Goal: Information Seeking & Learning: Learn about a topic

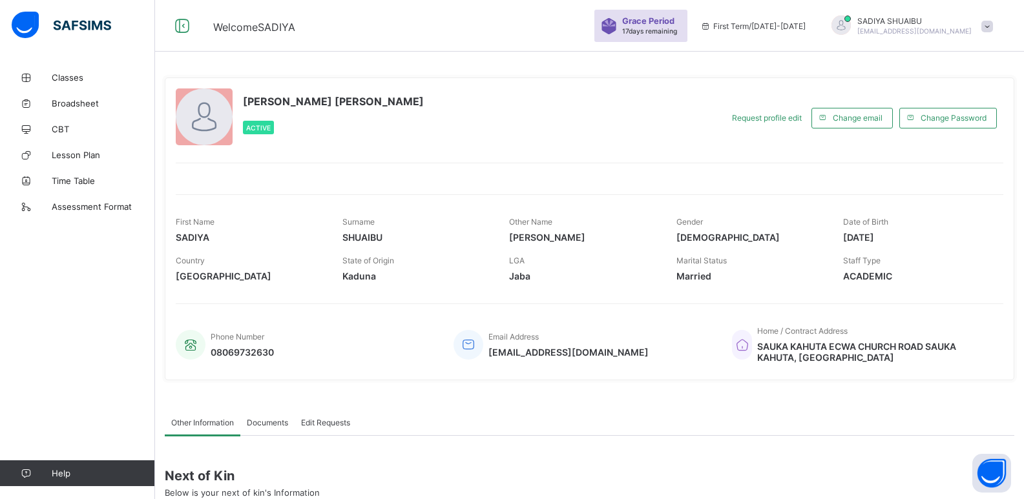
click at [993, 28] on span at bounding box center [987, 27] width 12 height 12
click at [953, 127] on span "Logout" at bounding box center [950, 127] width 85 height 15
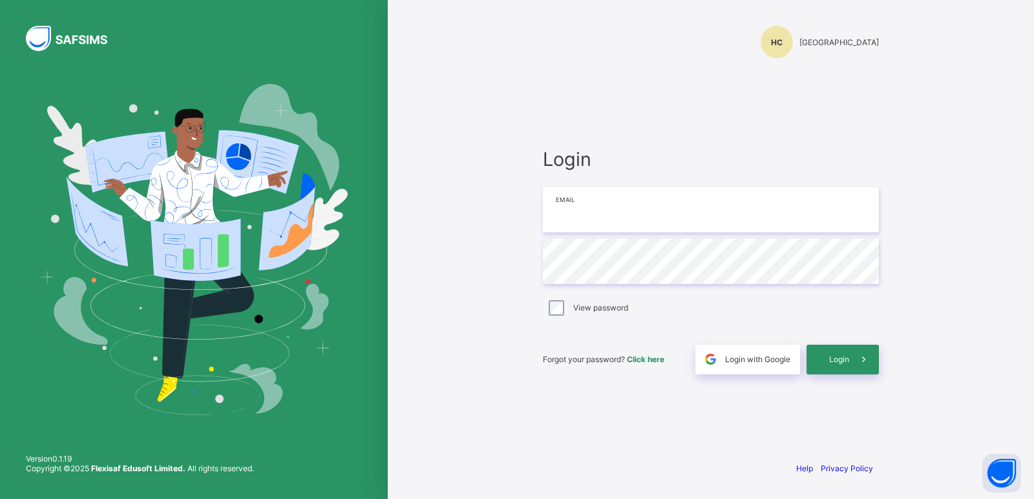
click at [586, 204] on input "email" at bounding box center [711, 209] width 336 height 45
type input "**********"
click at [849, 357] on span at bounding box center [864, 360] width 30 height 30
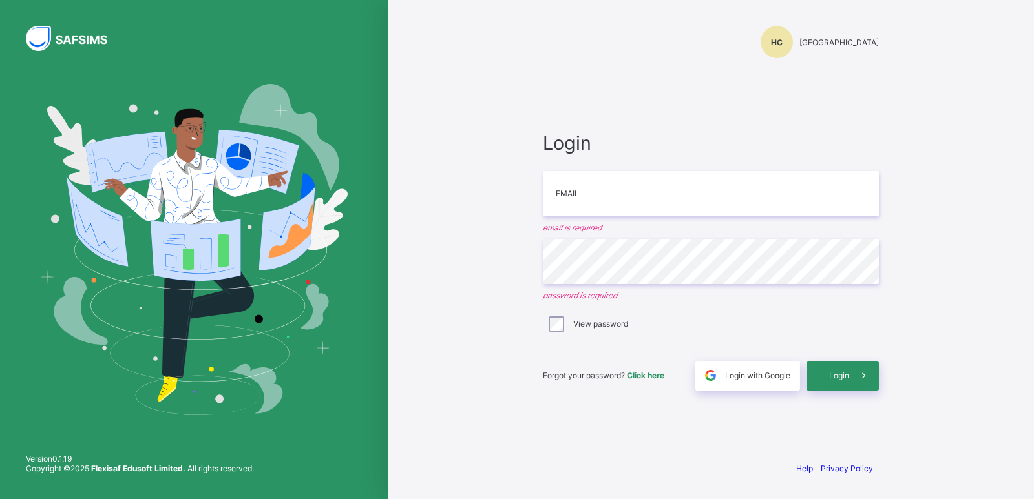
click at [561, 195] on input "email" at bounding box center [711, 193] width 336 height 45
type input "**********"
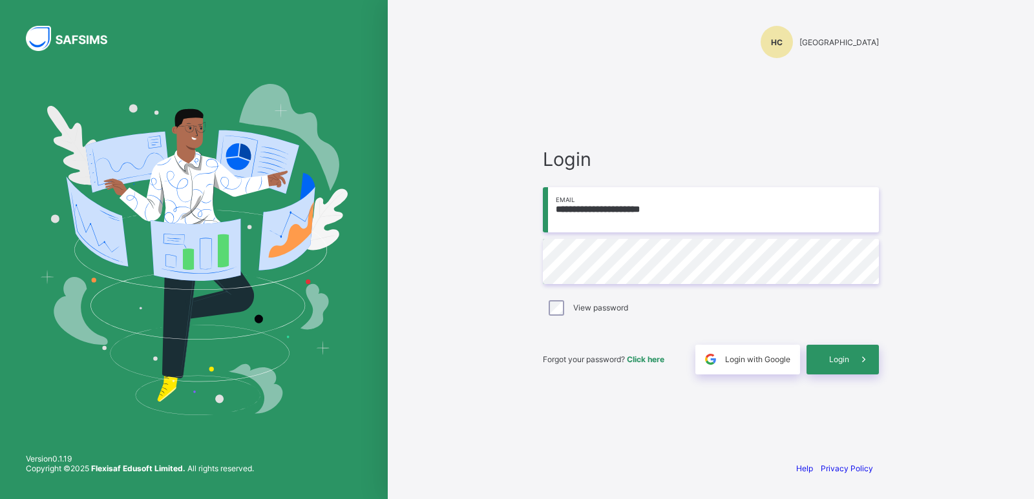
drag, startPoint x: 335, startPoint y: 251, endPoint x: 327, endPoint y: 254, distance: 8.4
drag, startPoint x: 327, startPoint y: 254, endPoint x: 315, endPoint y: 259, distance: 12.7
click at [848, 357] on span "Login" at bounding box center [839, 360] width 20 height 10
type input "**********"
click at [847, 363] on span "Login" at bounding box center [839, 360] width 20 height 10
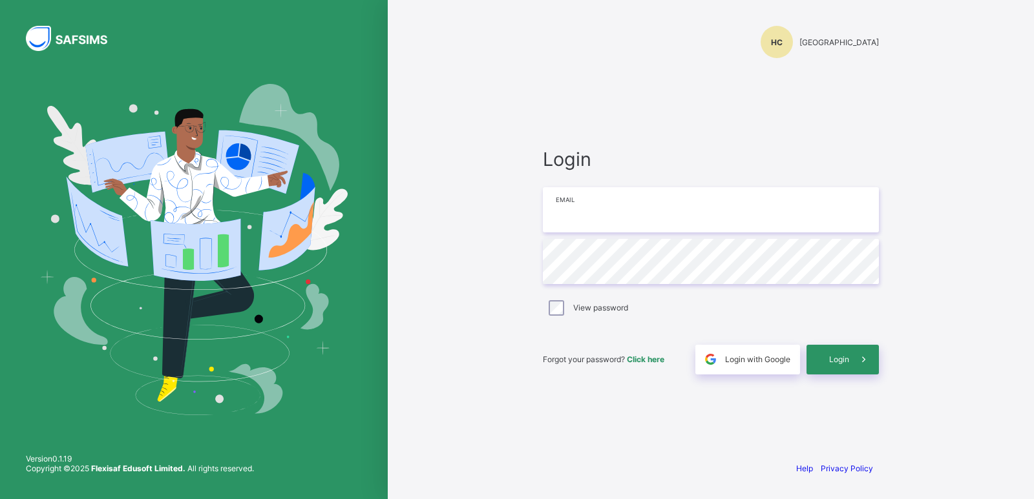
click at [670, 225] on input "email" at bounding box center [711, 209] width 336 height 45
type input "**********"
click at [851, 360] on span at bounding box center [864, 360] width 30 height 30
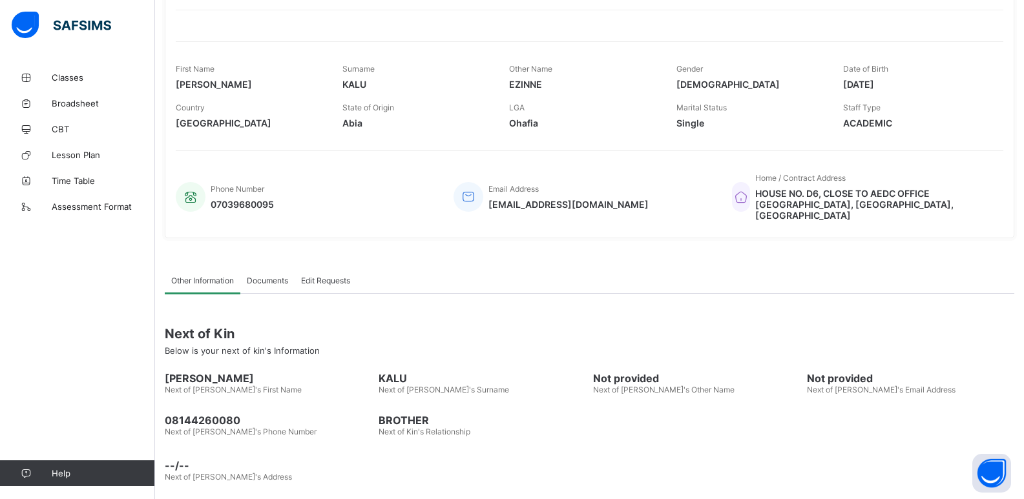
scroll to position [154, 0]
drag, startPoint x: 618, startPoint y: 401, endPoint x: 1033, endPoint y: 525, distance: 432.7
click at [1024, 499] on html "Welcome [PERSON_NAME] Period 17 days remaining First Term / [DATE]-[DATE] [PERS…" at bounding box center [512, 178] width 1024 height 664
click at [87, 77] on span "Classes" at bounding box center [103, 77] width 103 height 10
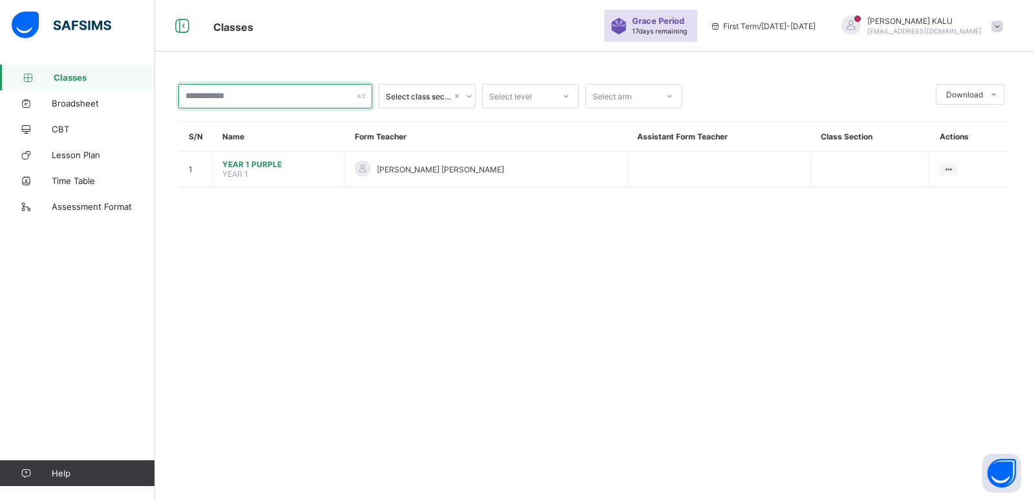
click at [260, 99] on input "text" at bounding box center [275, 96] width 194 height 25
click at [44, 79] on icon at bounding box center [28, 78] width 52 height 10
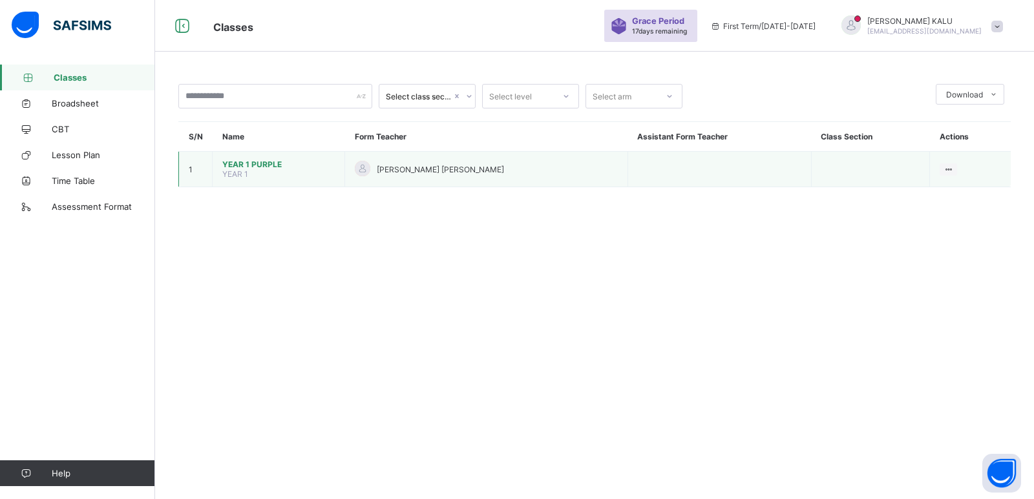
click at [279, 174] on td "YEAR 1 PURPLE YEAR 1" at bounding box center [279, 170] width 132 height 36
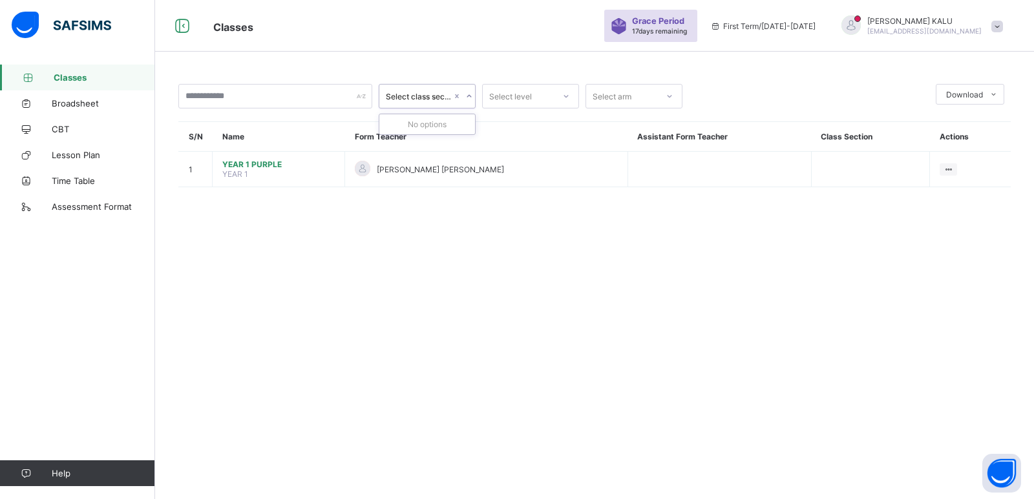
click at [448, 101] on div "Select class section" at bounding box center [414, 96] width 71 height 18
click at [252, 105] on input "text" at bounding box center [275, 96] width 194 height 25
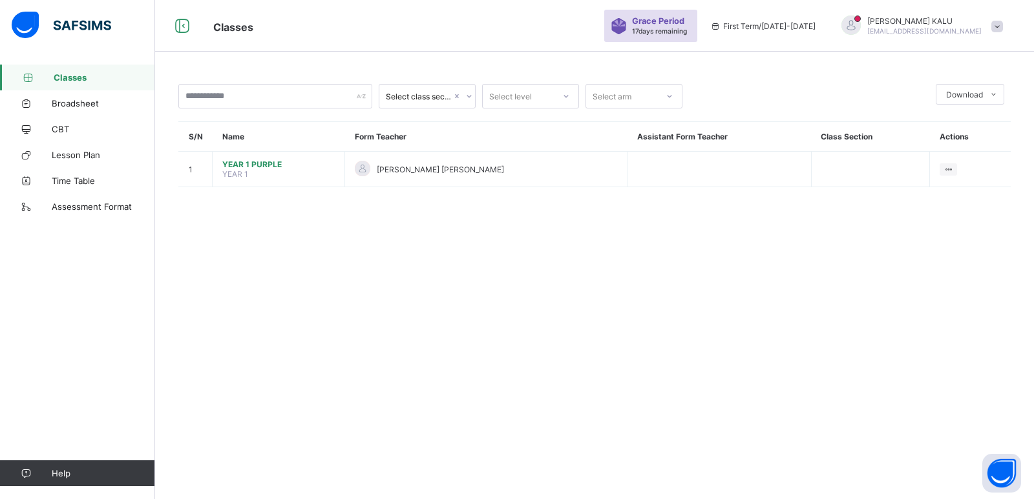
click at [91, 79] on span "Classes" at bounding box center [104, 77] width 101 height 10
click at [996, 26] on span at bounding box center [997, 27] width 12 height 12
click at [121, 97] on link "Broadsheet" at bounding box center [77, 103] width 155 height 26
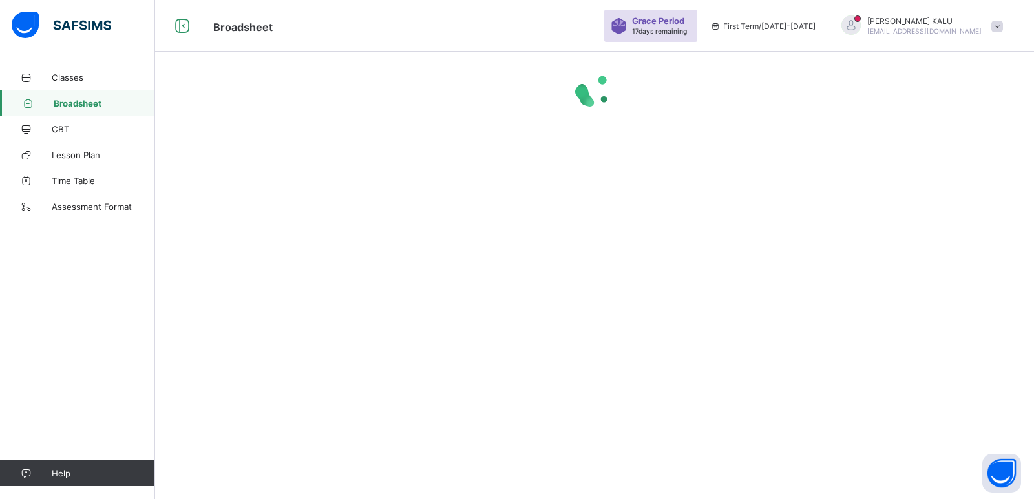
click at [121, 97] on link "Broadsheet" at bounding box center [77, 103] width 155 height 26
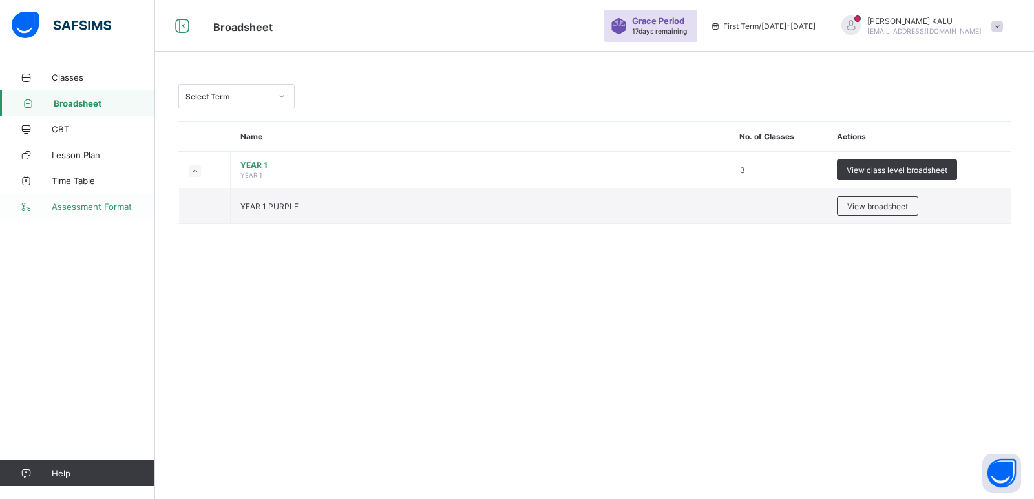
click at [88, 200] on link "Assessment Format" at bounding box center [77, 207] width 155 height 26
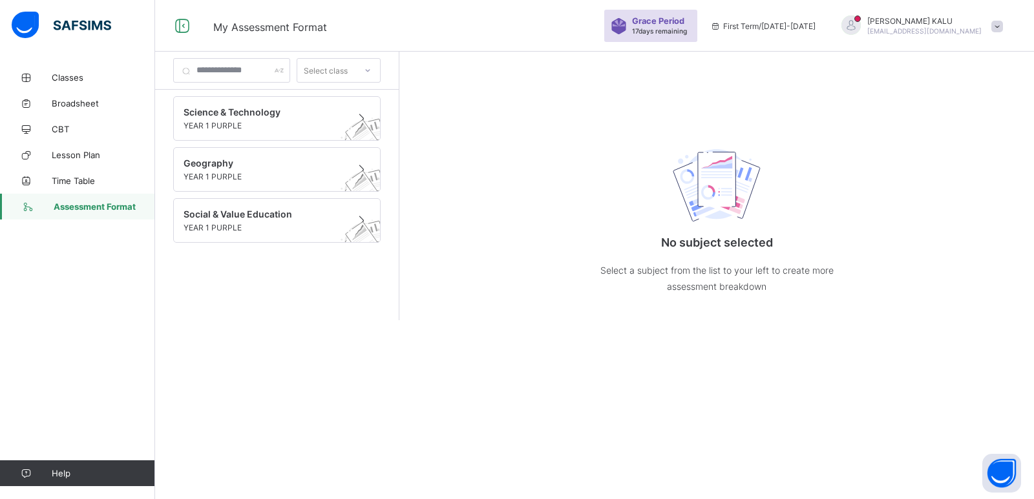
click at [88, 200] on link "Assessment Format" at bounding box center [77, 207] width 155 height 26
click at [89, 207] on span "Assessment Format" at bounding box center [104, 207] width 101 height 10
click at [240, 113] on span "Science & Technology" at bounding box center [264, 112] width 162 height 11
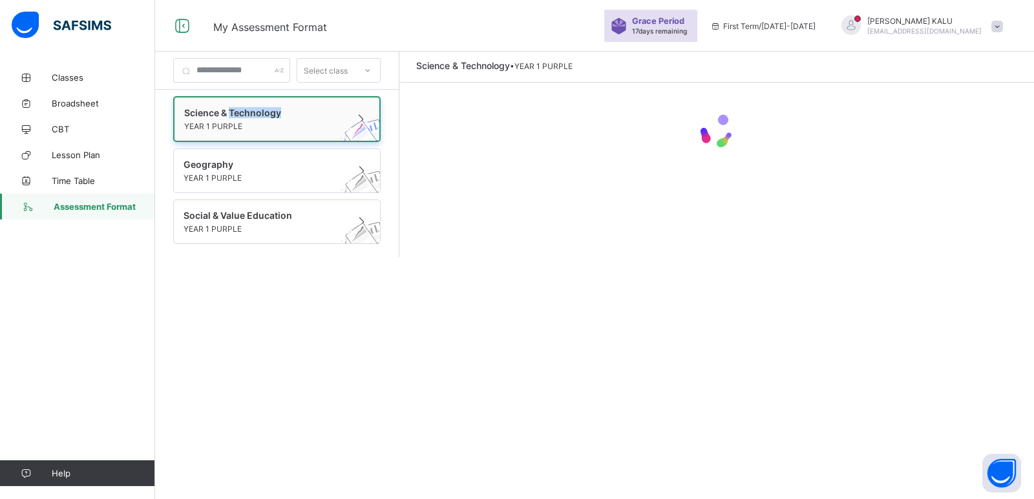
click at [240, 113] on span "Science & Technology" at bounding box center [264, 112] width 161 height 11
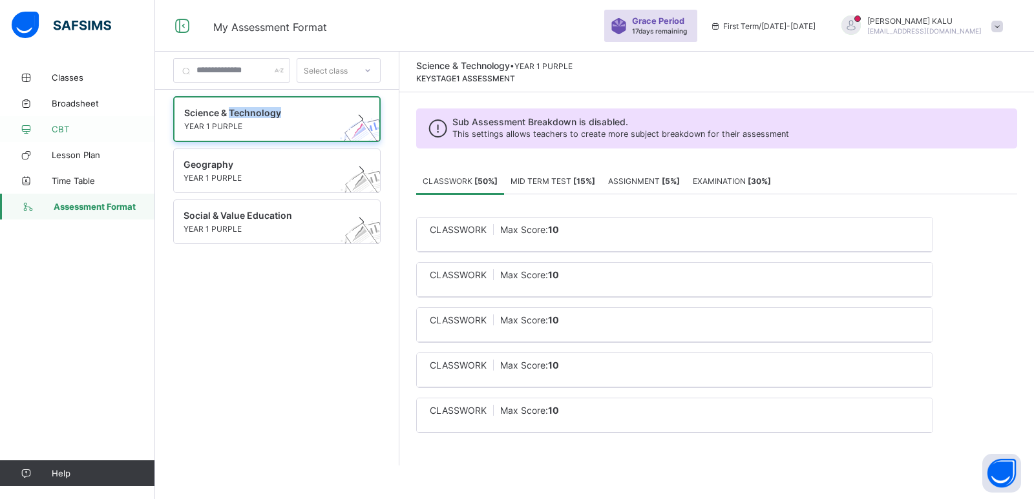
click at [98, 125] on span "CBT" at bounding box center [103, 129] width 103 height 10
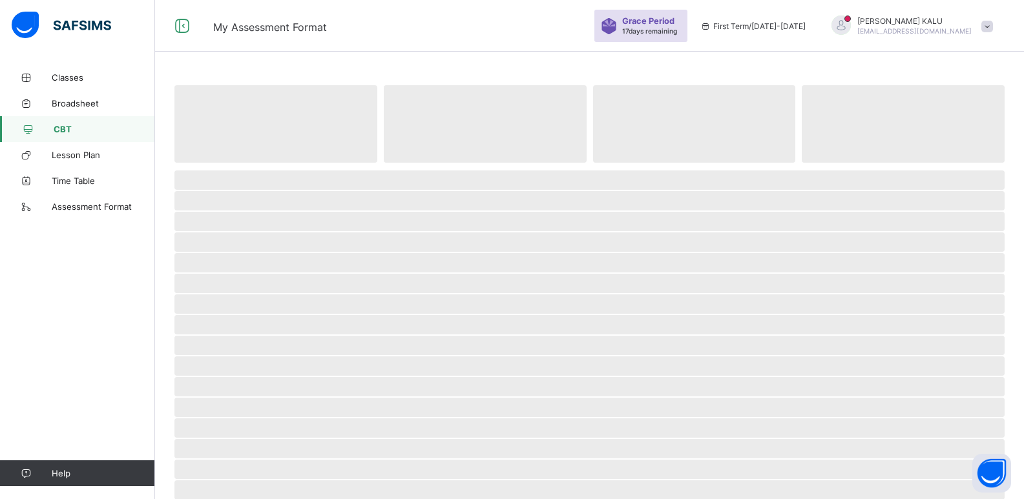
click at [98, 125] on span "CBT" at bounding box center [104, 129] width 101 height 10
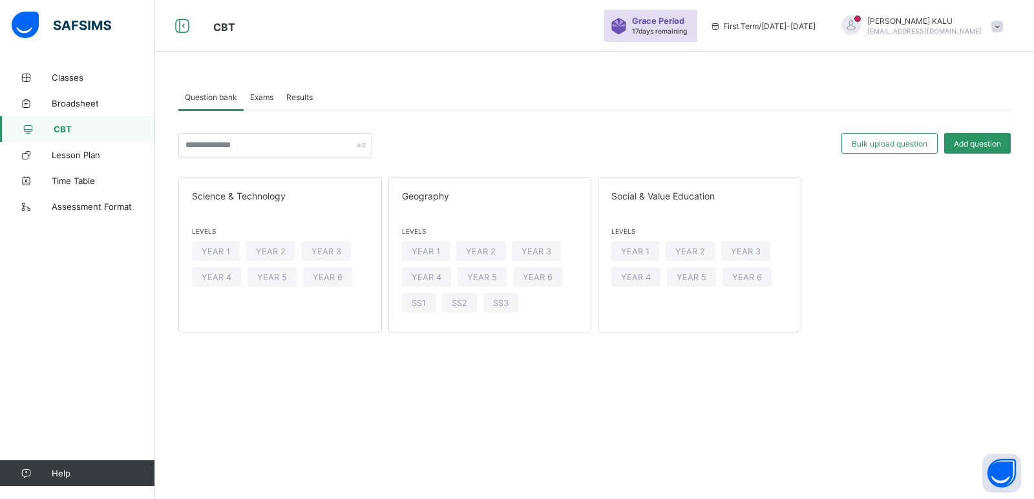
click at [998, 25] on span at bounding box center [997, 27] width 12 height 12
click at [678, 117] on div "Bulk upload question Add question Science & Technology Levels YEAR 1 YEAR 2 YEA…" at bounding box center [594, 221] width 832 height 222
click at [247, 190] on div "Science & Technology" at bounding box center [280, 196] width 202 height 37
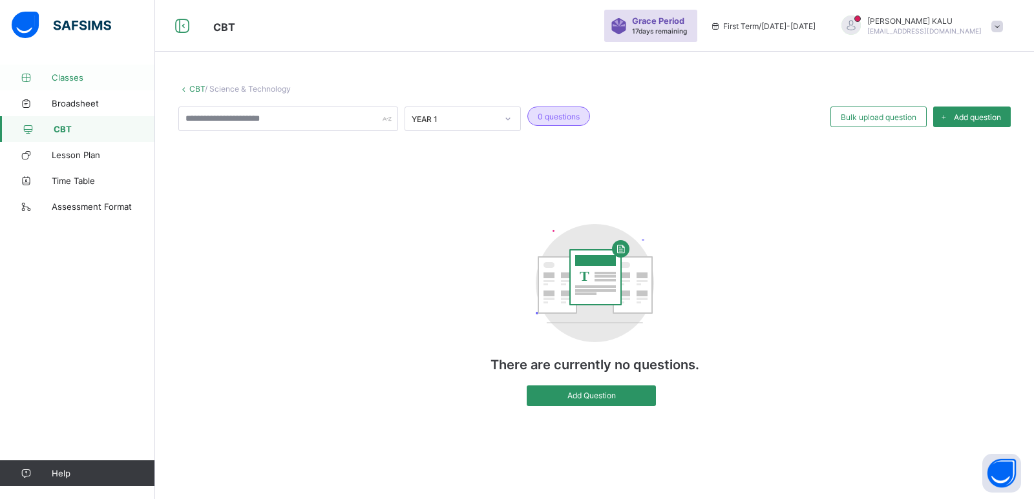
click at [88, 74] on span "Classes" at bounding box center [103, 77] width 103 height 10
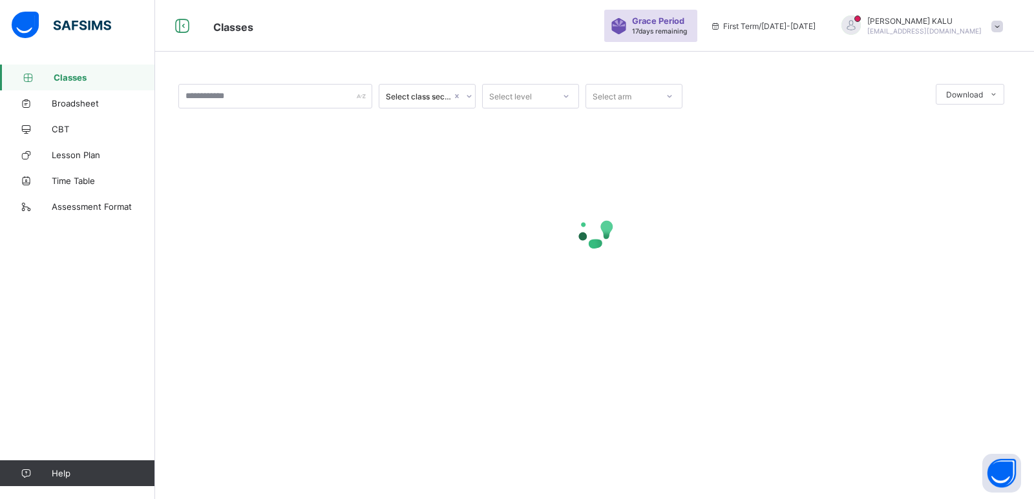
click at [88, 74] on span "Classes" at bounding box center [104, 77] width 101 height 10
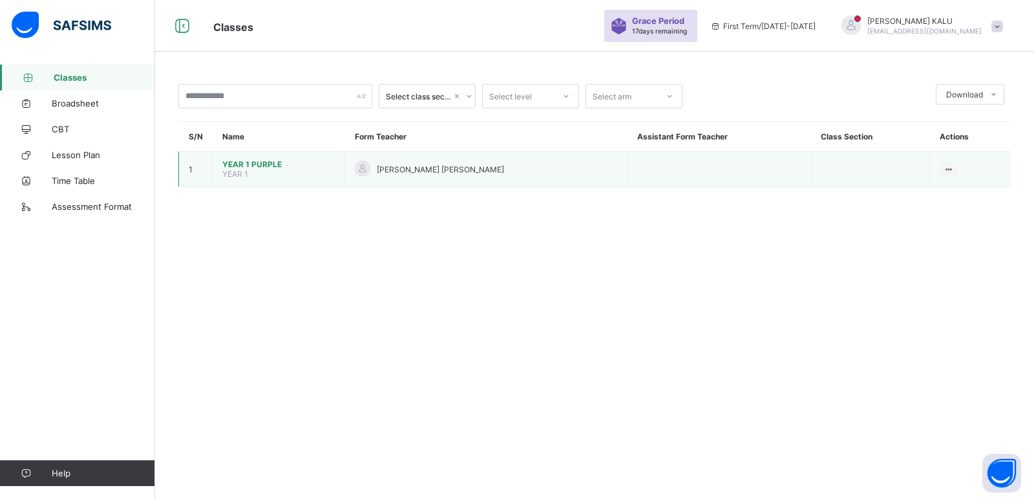
click at [252, 173] on td "YEAR 1 PURPLE YEAR 1" at bounding box center [279, 170] width 132 height 36
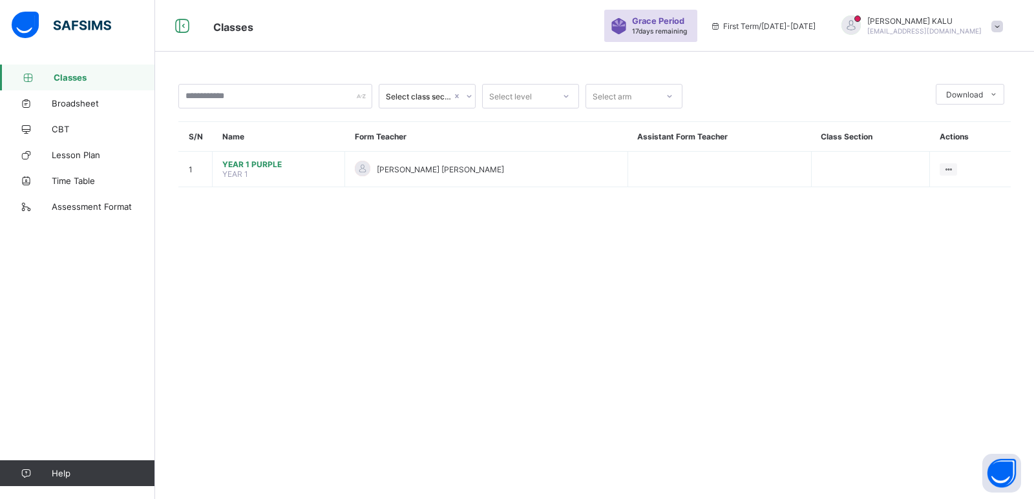
click at [411, 102] on div "Select class section" at bounding box center [414, 96] width 71 height 18
click at [616, 98] on div "Select arm" at bounding box center [611, 96] width 39 height 25
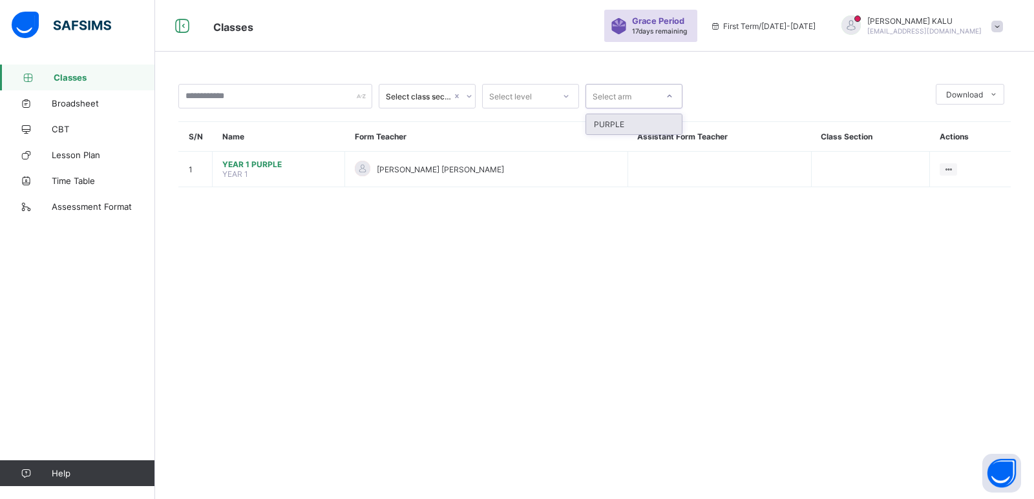
click at [616, 98] on div "Select arm" at bounding box center [611, 96] width 39 height 25
click at [236, 136] on th "Name" at bounding box center [279, 137] width 132 height 30
click at [201, 136] on th "S/N" at bounding box center [196, 137] width 34 height 30
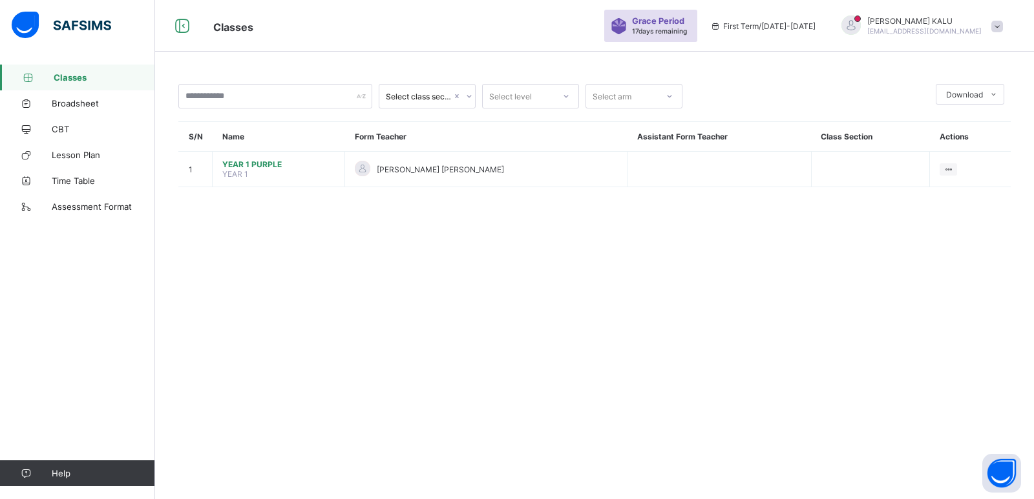
click at [641, 143] on th "Assistant Form Teacher" at bounding box center [718, 137] width 183 height 30
click at [831, 139] on th "Class Section" at bounding box center [870, 137] width 119 height 30
click at [67, 87] on link "Classes" at bounding box center [77, 78] width 155 height 26
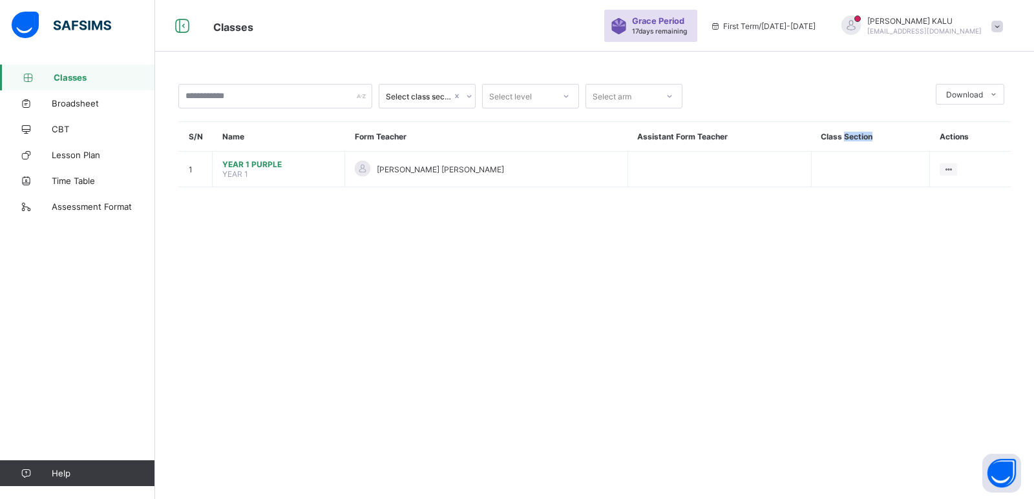
click at [67, 87] on link "Classes" at bounding box center [77, 78] width 155 height 26
click at [73, 73] on span "Classes" at bounding box center [104, 77] width 101 height 10
click at [106, 211] on span "Assessment Format" at bounding box center [103, 207] width 103 height 10
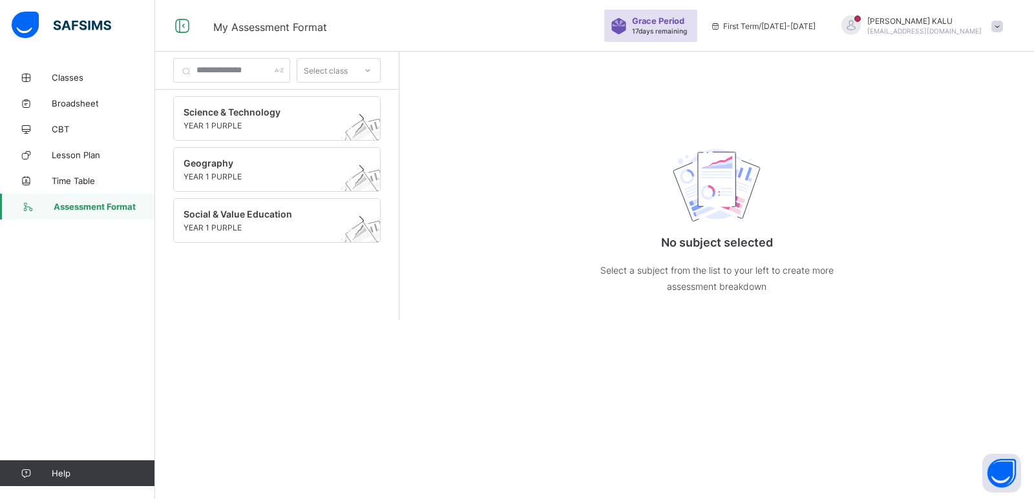
click at [106, 211] on span "Assessment Format" at bounding box center [104, 207] width 101 height 10
click at [119, 198] on link "Assessment Format" at bounding box center [77, 207] width 155 height 26
click at [959, 143] on div "No subject selected Select a subject from the list to your left to create more …" at bounding box center [716, 186] width 634 height 269
click at [297, 112] on span "Science & Technology" at bounding box center [264, 112] width 162 height 11
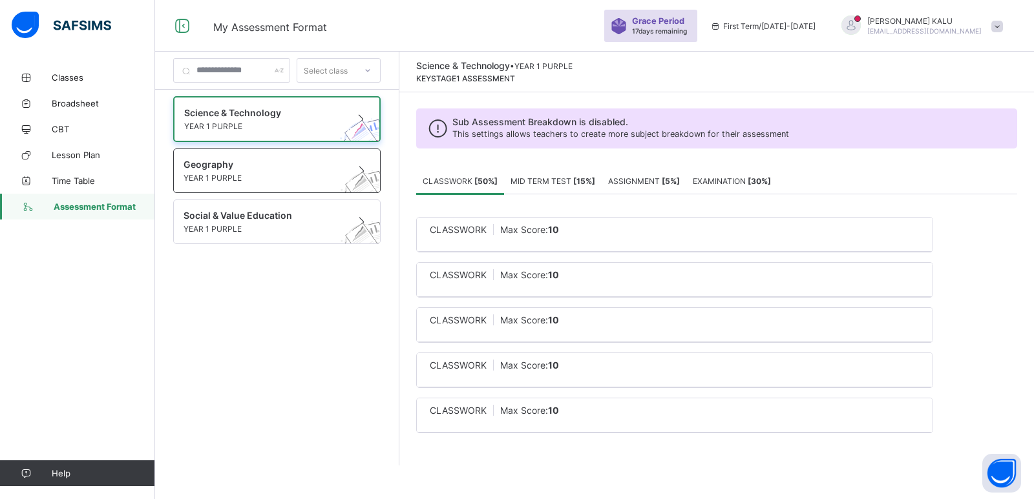
click at [274, 174] on span "YEAR 1 PURPLE" at bounding box center [264, 178] width 162 height 10
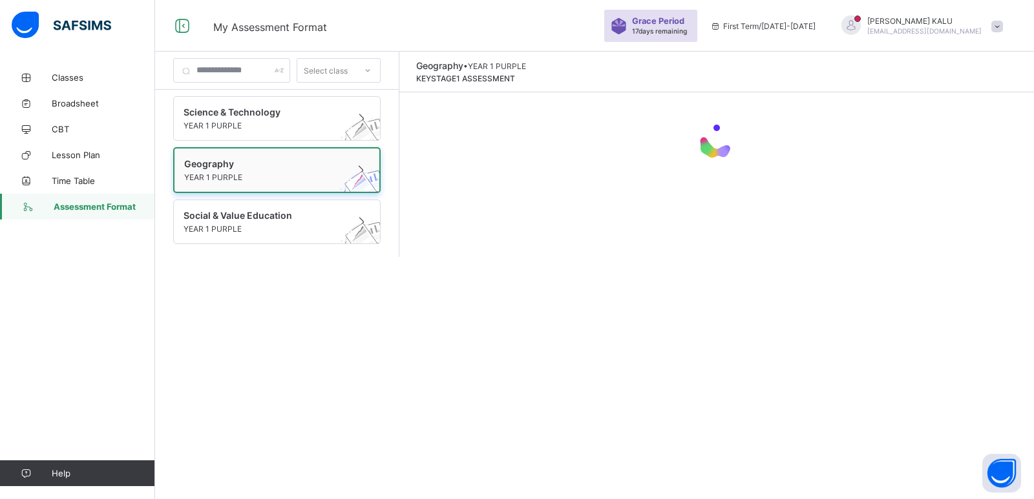
click at [274, 174] on span "YEAR 1 PURPLE" at bounding box center [264, 178] width 161 height 10
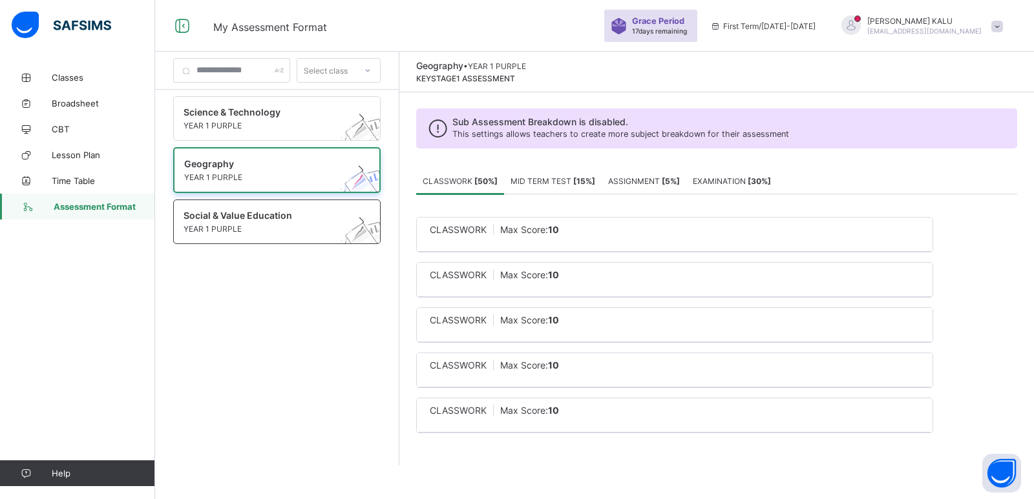
click at [261, 227] on span "YEAR 1 PURPLE" at bounding box center [264, 229] width 162 height 10
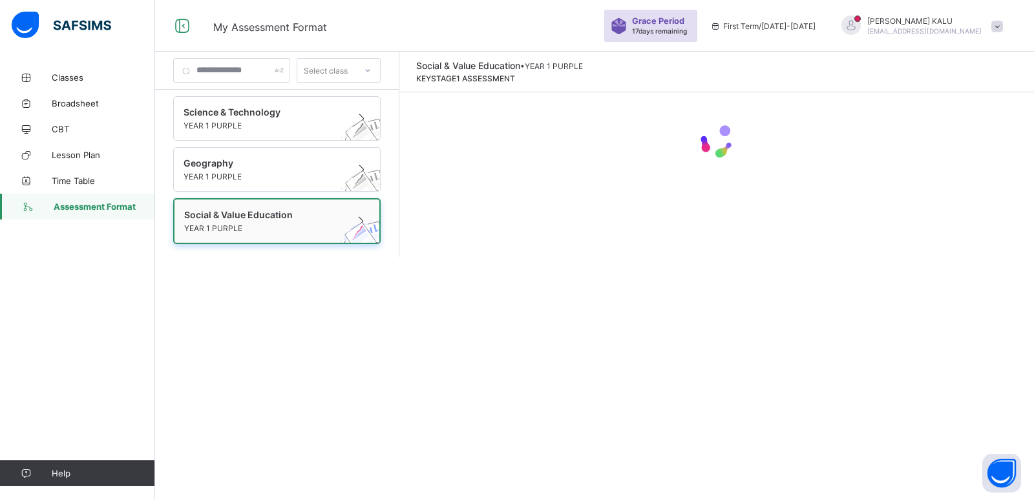
click at [261, 227] on span "YEAR 1 PURPLE" at bounding box center [264, 229] width 161 height 10
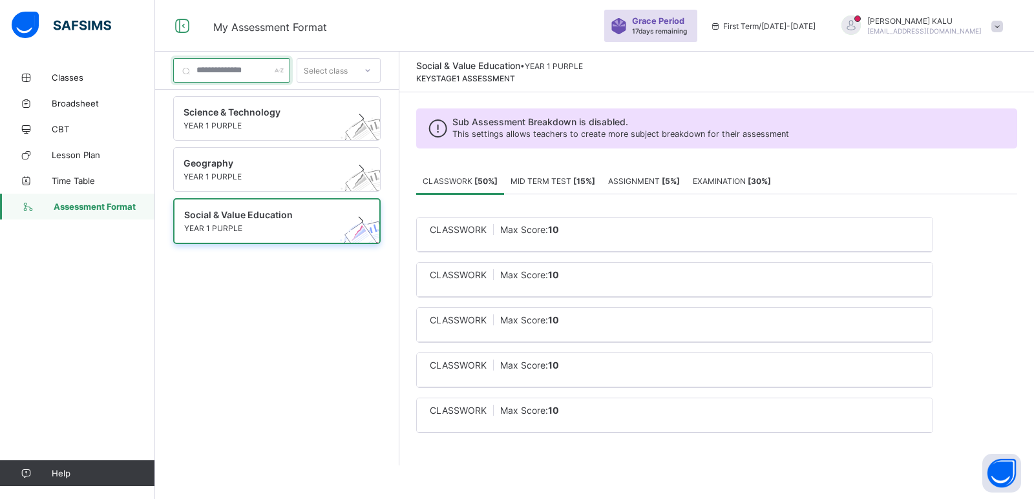
click at [255, 76] on input "text" at bounding box center [231, 70] width 117 height 25
click at [348, 69] on div "Select class" at bounding box center [326, 70] width 44 height 25
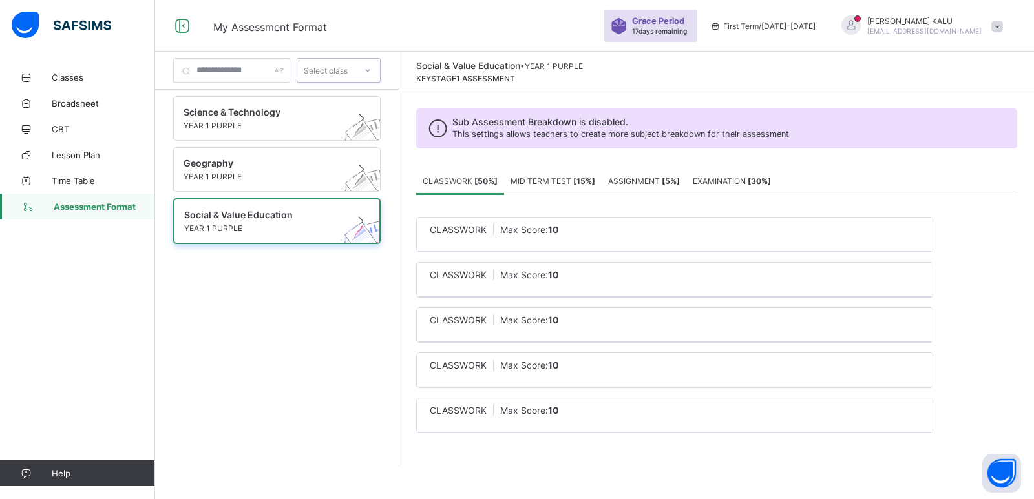
click at [348, 69] on div "Select class" at bounding box center [326, 70] width 44 height 25
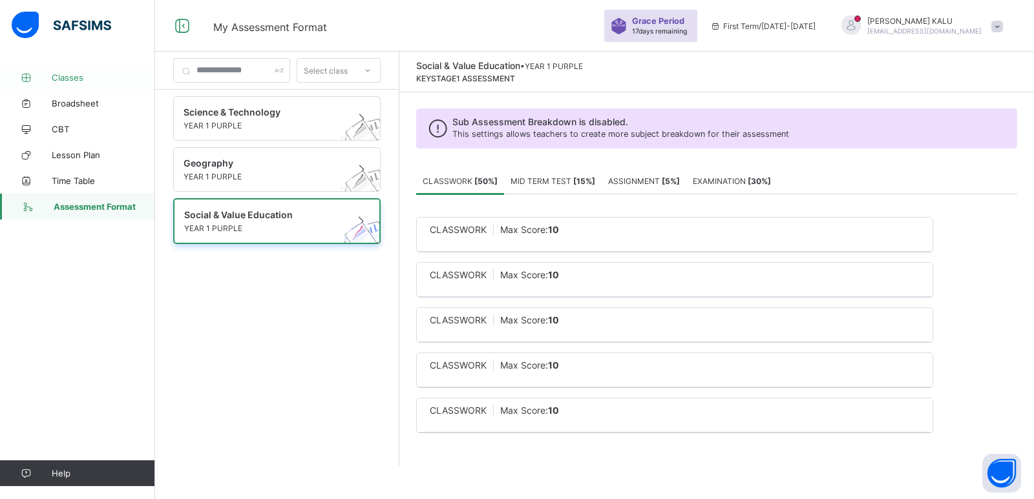
click at [120, 80] on span "Classes" at bounding box center [103, 77] width 103 height 10
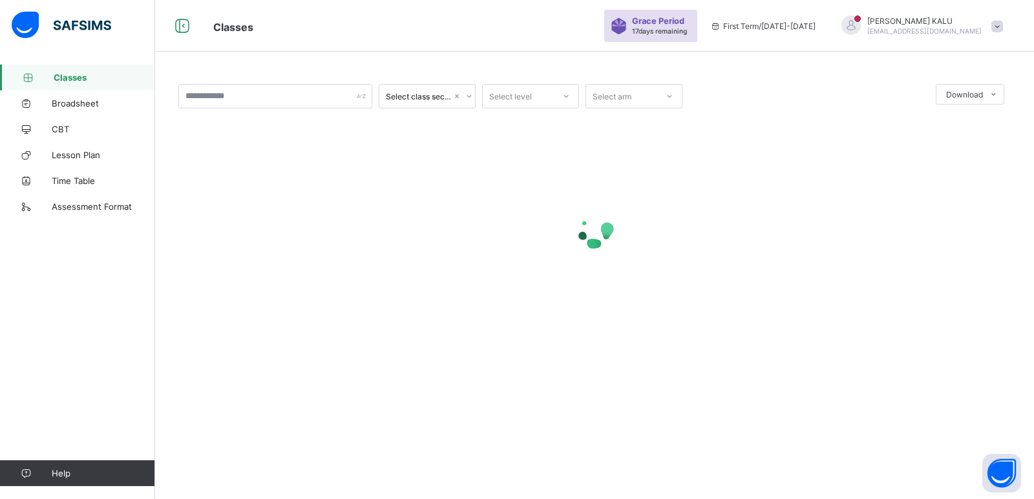
click at [120, 80] on span "Classes" at bounding box center [104, 77] width 101 height 10
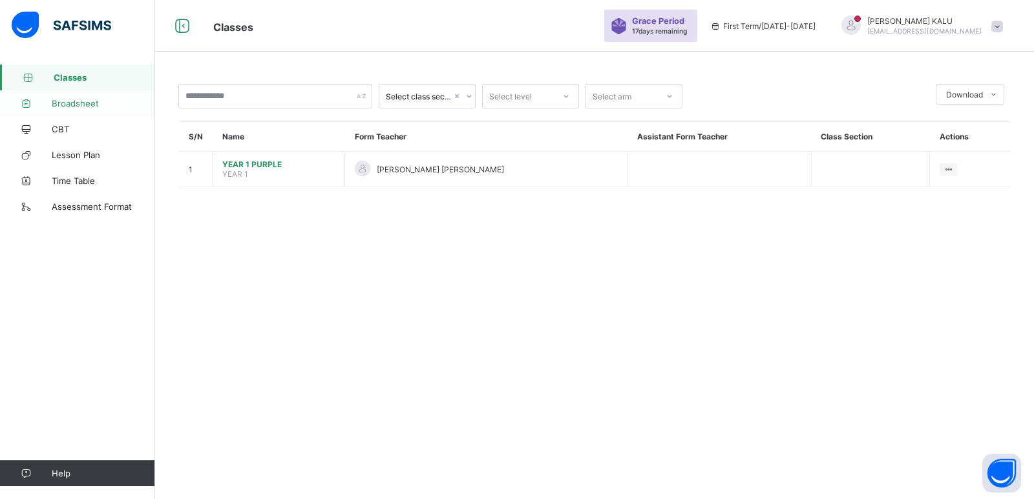
click at [87, 107] on span "Broadsheet" at bounding box center [103, 103] width 103 height 10
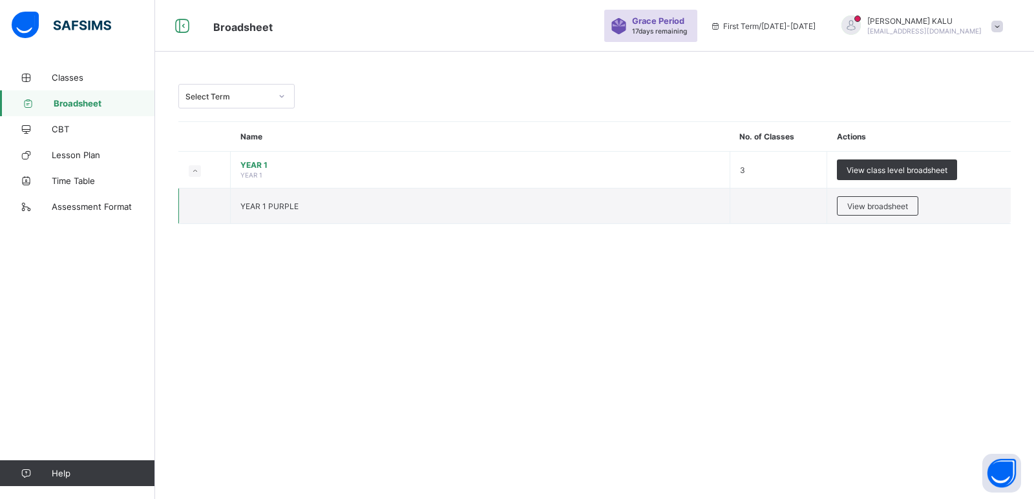
click at [278, 210] on span "YEAR 1 PURPLE" at bounding box center [269, 207] width 58 height 10
click at [294, 203] on span "YEAR 1 PURPLE" at bounding box center [269, 207] width 58 height 10
click at [295, 206] on span "YEAR 1 PURPLE" at bounding box center [269, 207] width 58 height 10
click at [320, 196] on td "YEAR 1 PURPLE" at bounding box center [480, 207] width 499 height 36
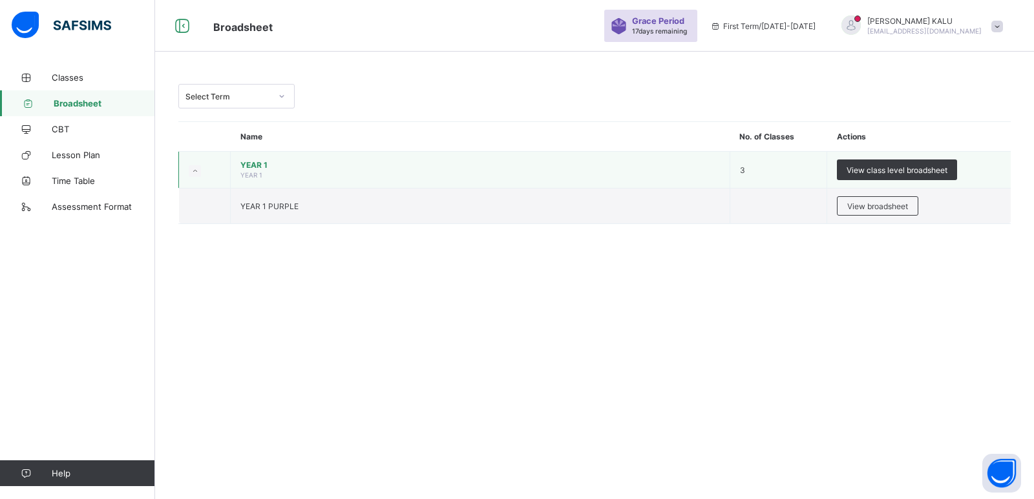
click at [336, 174] on td "YEAR 1 YEAR 1" at bounding box center [480, 170] width 499 height 37
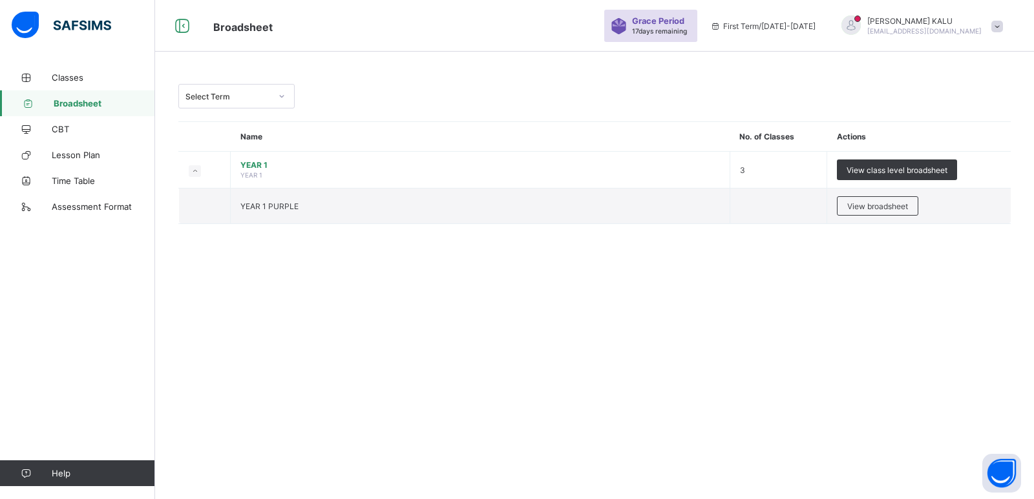
click at [545, 238] on div "Select Term Name No. of Classes Actions YEAR 1 YEAR 1 3 View class level broads…" at bounding box center [594, 161] width 879 height 192
click at [595, 214] on td "YEAR 1 PURPLE" at bounding box center [480, 207] width 499 height 36
click at [888, 204] on span "View broadsheet" at bounding box center [877, 207] width 61 height 10
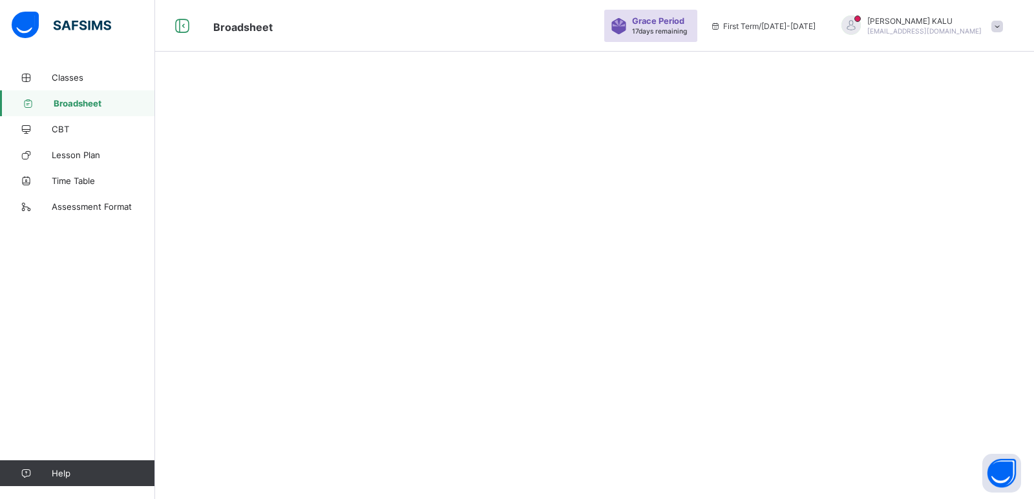
click at [888, 204] on div at bounding box center [594, 249] width 879 height 499
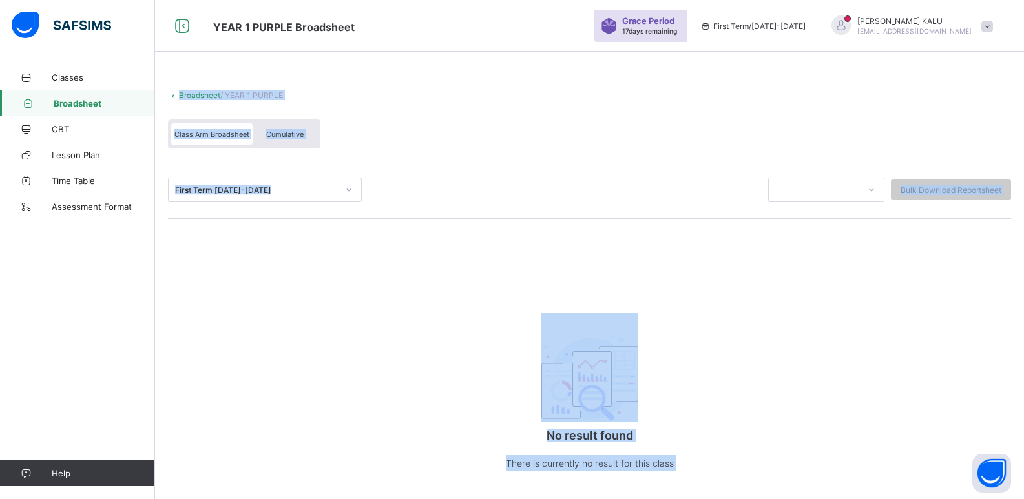
click at [827, 309] on div "Broadsheet / YEAR 1 PURPLE Class Arm Broadsheet Cumulative First Term [DATE]-[D…" at bounding box center [589, 294] width 869 height 459
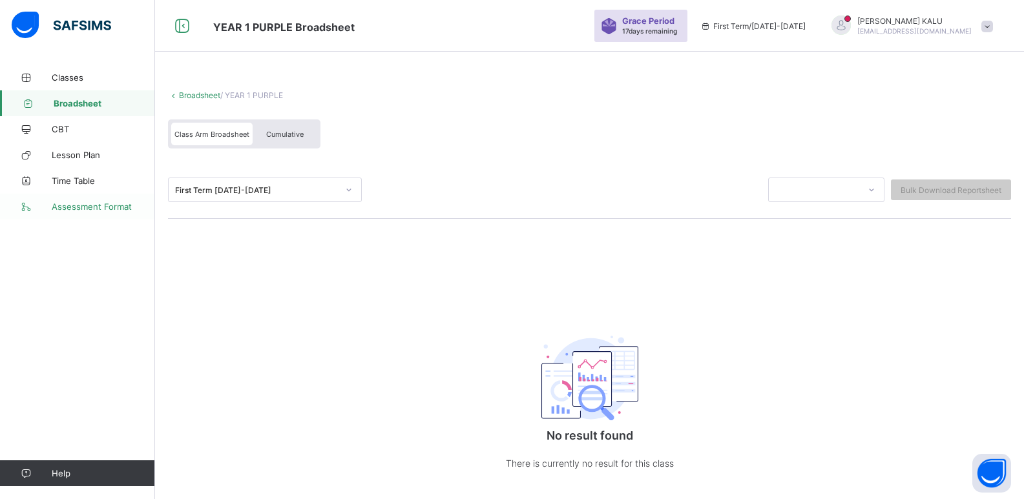
click at [97, 209] on span "Assessment Format" at bounding box center [103, 207] width 103 height 10
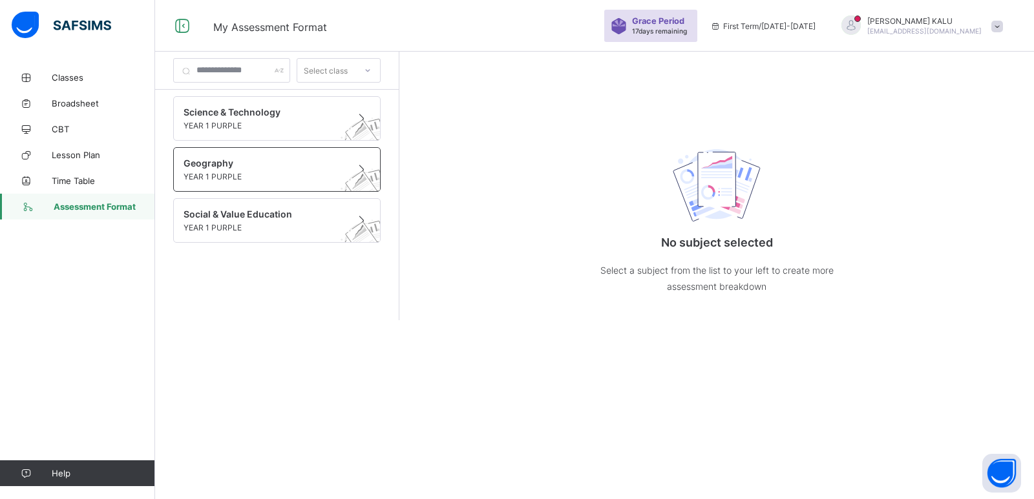
click at [282, 165] on span "Geography" at bounding box center [264, 163] width 162 height 11
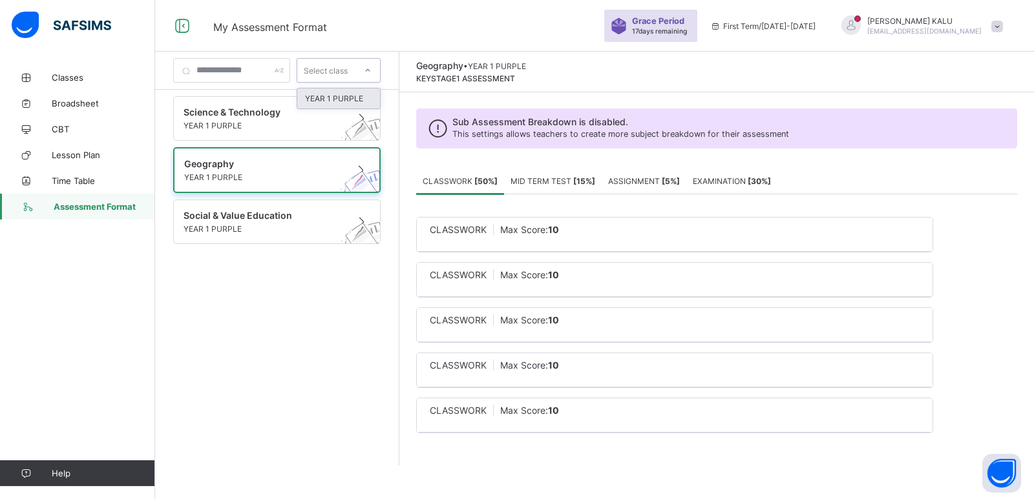
click at [371, 70] on icon at bounding box center [368, 70] width 8 height 13
click at [380, 97] on div "YEAR 1 PURPLE" at bounding box center [338, 99] width 83 height 20
click at [281, 163] on span "Geography" at bounding box center [264, 163] width 161 height 11
drag, startPoint x: 987, startPoint y: 264, endPoint x: 997, endPoint y: 220, distance: 44.4
click at [988, 249] on div "CLASSWORK Max Score: 10 × Deleting Sub-assessment Note: that this sub-assessmen…" at bounding box center [716, 325] width 601 height 262
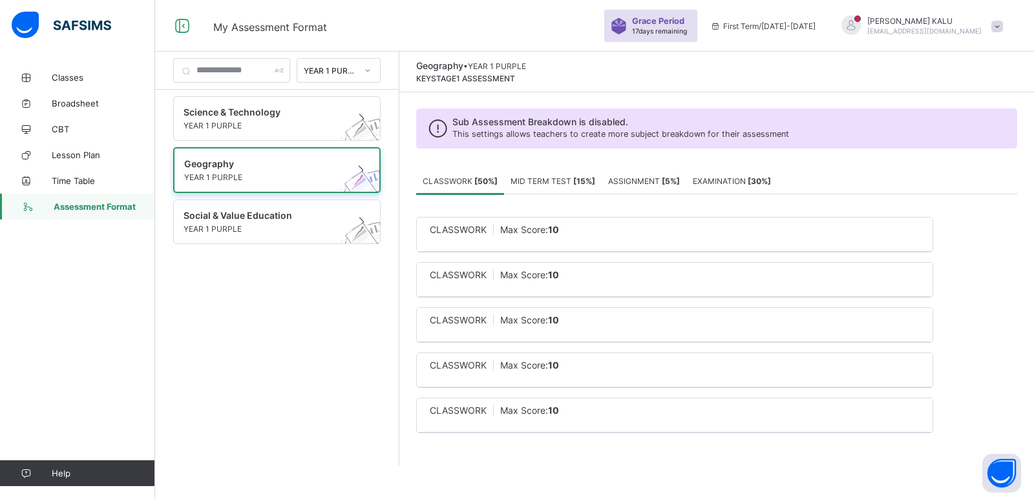
click at [287, 383] on div "Science & Technology YEAR 1 PURPLE Geography YEAR 1 PURPLE Social & Value Educa…" at bounding box center [277, 293] width 244 height 407
click at [65, 80] on span "Classes" at bounding box center [103, 77] width 103 height 10
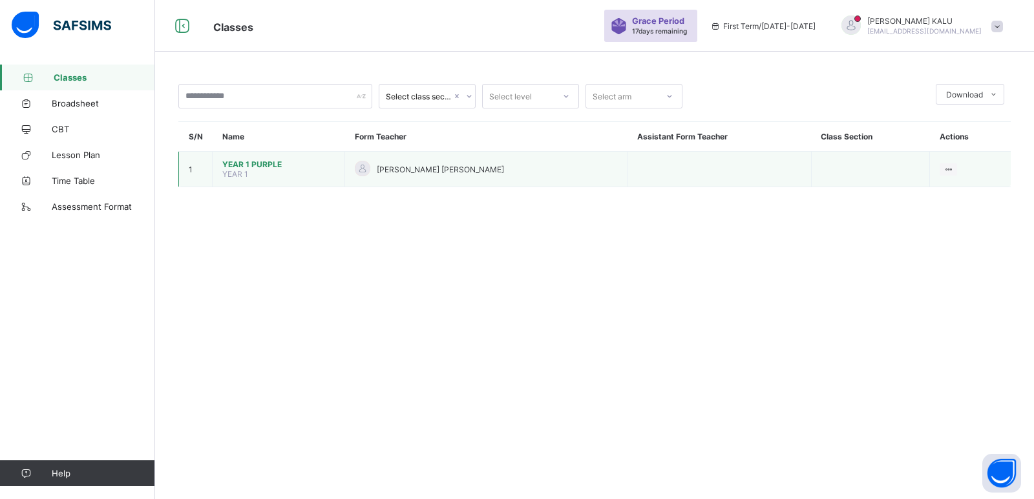
click at [267, 163] on span "YEAR 1 PURPLE" at bounding box center [278, 165] width 112 height 10
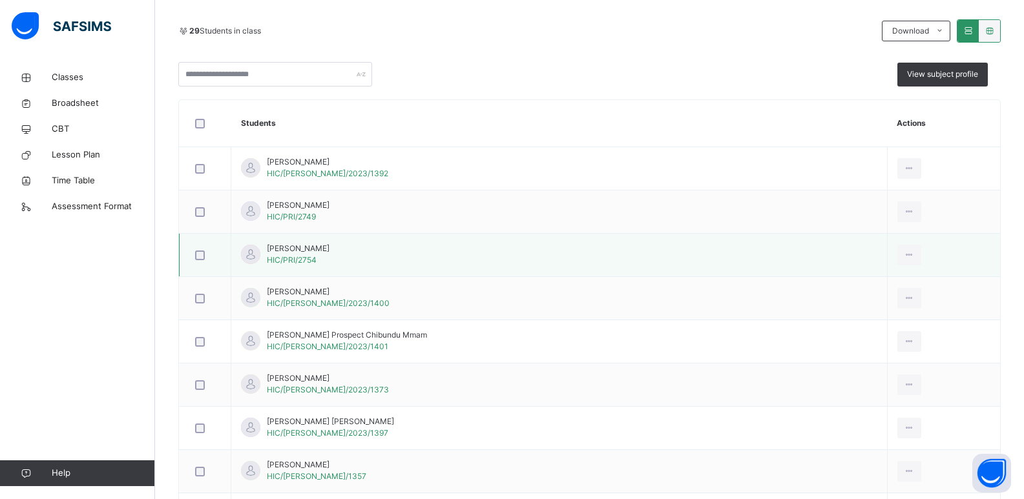
scroll to position [195, 0]
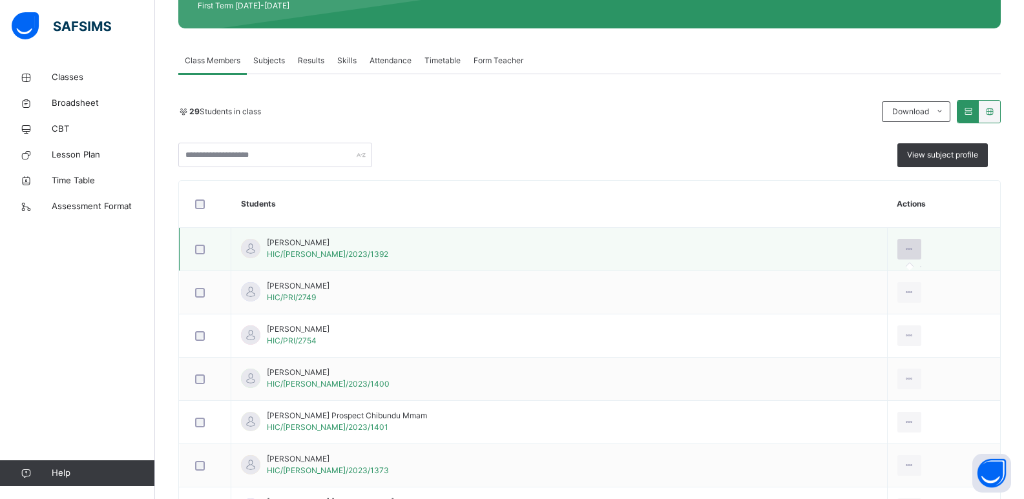
click at [904, 251] on icon at bounding box center [909, 250] width 11 height 12
click at [897, 246] on div at bounding box center [909, 249] width 24 height 21
click at [904, 250] on icon at bounding box center [909, 250] width 11 height 12
click at [897, 256] on div at bounding box center [909, 249] width 24 height 21
click at [793, 264] on td "[PERSON_NAME]/[PERSON_NAME]/2023/1392" at bounding box center [559, 249] width 656 height 43
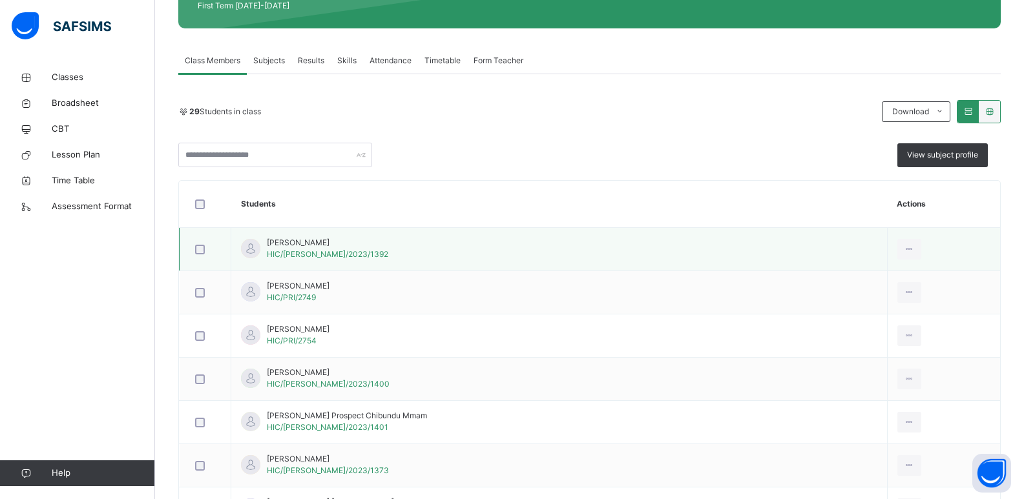
click at [793, 264] on td "[PERSON_NAME]/[PERSON_NAME]/2023/1392" at bounding box center [559, 249] width 656 height 43
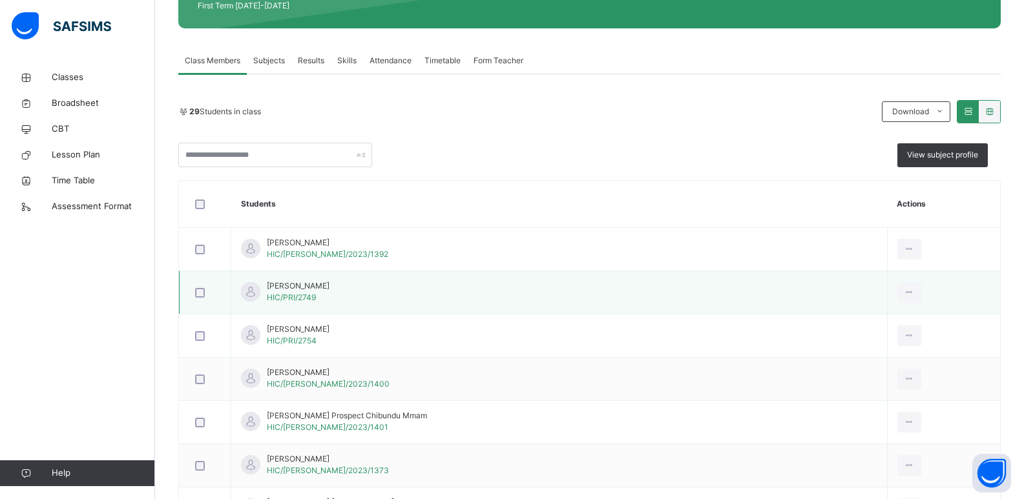
click at [436, 287] on td "[PERSON_NAME] HIC/PRI/2749" at bounding box center [559, 292] width 656 height 43
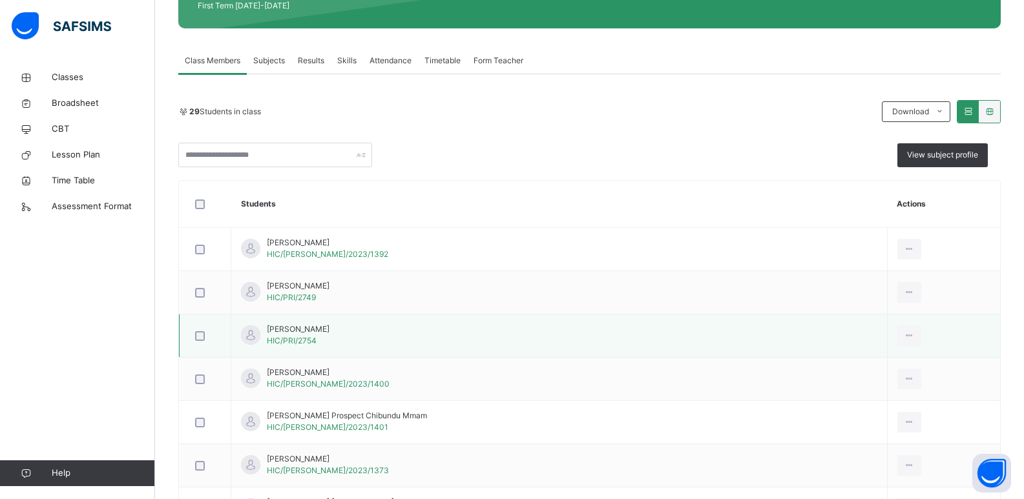
click at [450, 333] on td "[PERSON_NAME] HIC/PRI/2754" at bounding box center [559, 336] width 656 height 43
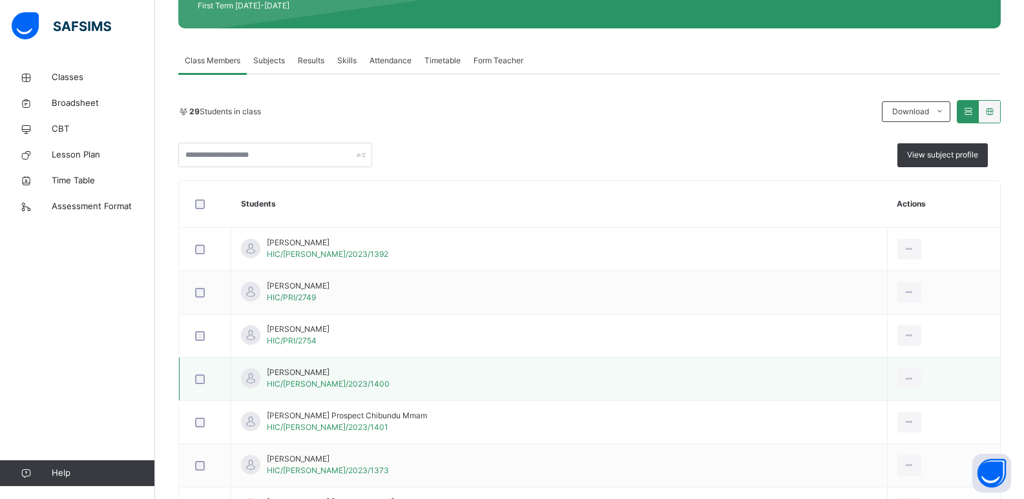
click at [450, 395] on td "[PERSON_NAME] HIC/[PERSON_NAME]/2023/1400" at bounding box center [559, 379] width 656 height 43
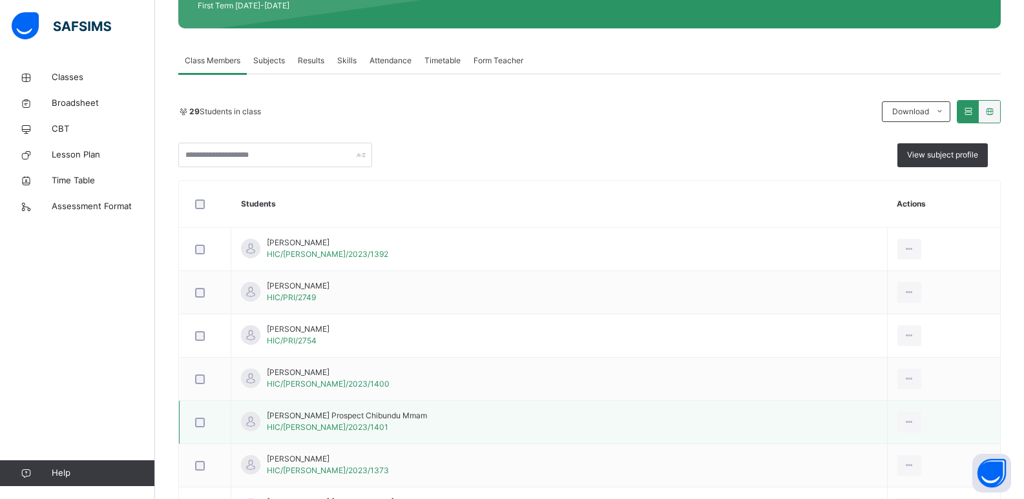
click at [446, 424] on td "[PERSON_NAME] Prospect Chibundu Mmam HIC/[PERSON_NAME]/2023/1401" at bounding box center [559, 422] width 656 height 43
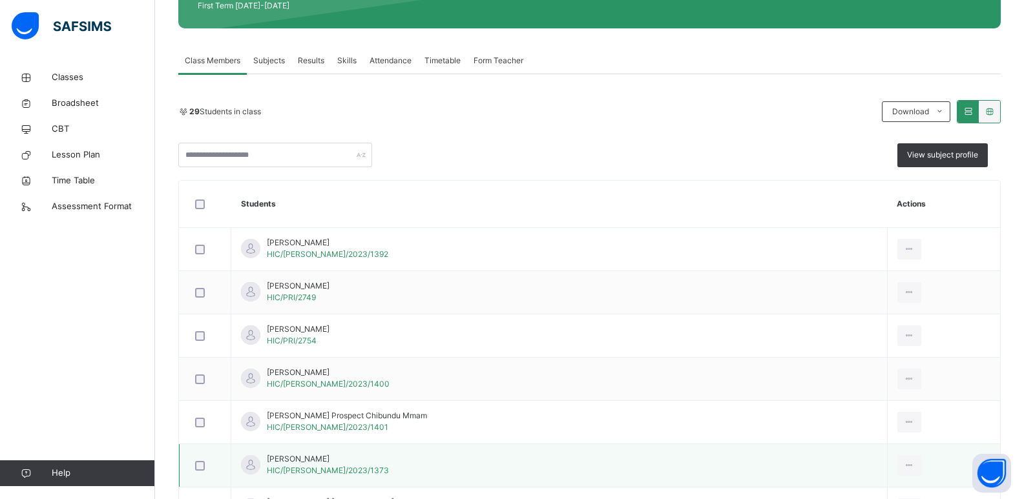
click at [440, 472] on td "[PERSON_NAME] HIC/[PERSON_NAME]/2023/1373" at bounding box center [559, 465] width 656 height 43
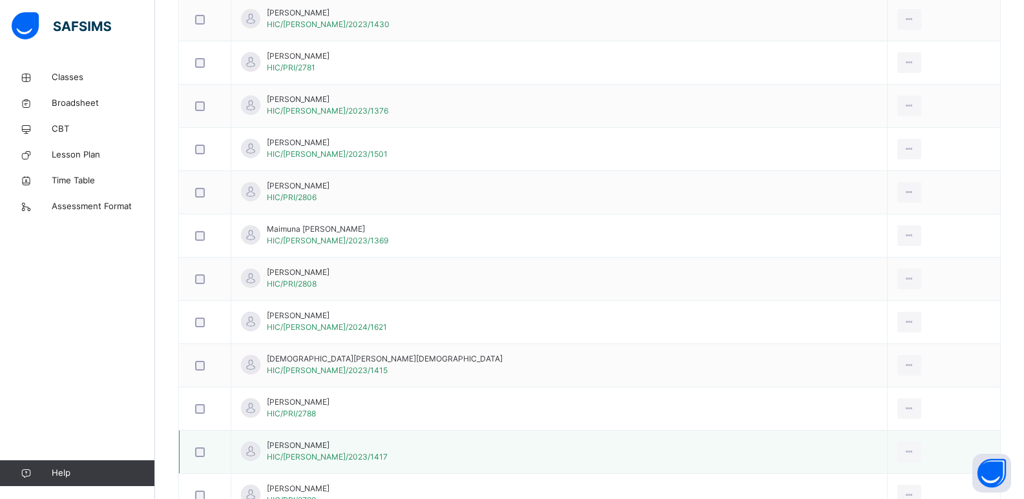
scroll to position [1100, 0]
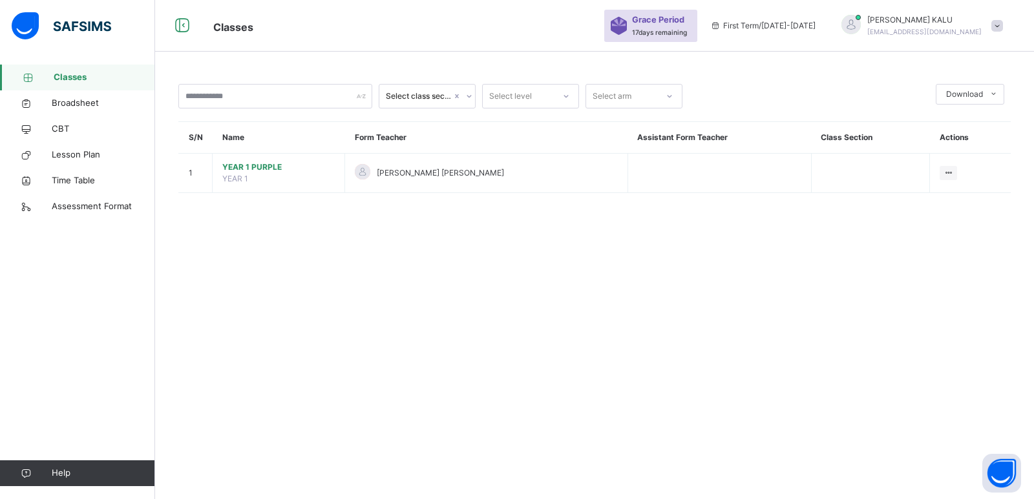
click at [995, 27] on span at bounding box center [997, 26] width 12 height 12
click at [970, 136] on span "Logout" at bounding box center [960, 136] width 85 height 17
click at [970, 136] on div "Classes Grace Period 17 days remaining First Term / [DATE]-[DATE] [PERSON_NAME]…" at bounding box center [517, 249] width 1034 height 499
